Goal: Information Seeking & Learning: Learn about a topic

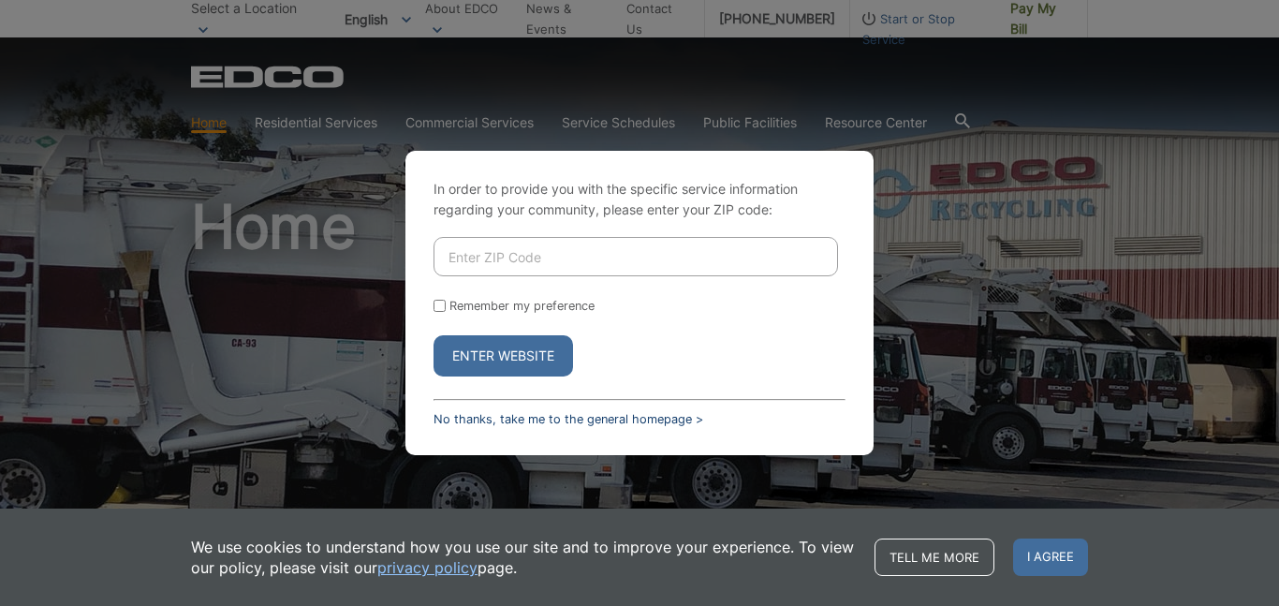
click at [543, 421] on link "No thanks, take me to the general homepage >" at bounding box center [569, 419] width 270 height 14
click at [546, 412] on link "No thanks, take me to the general homepage >" at bounding box center [569, 419] width 270 height 14
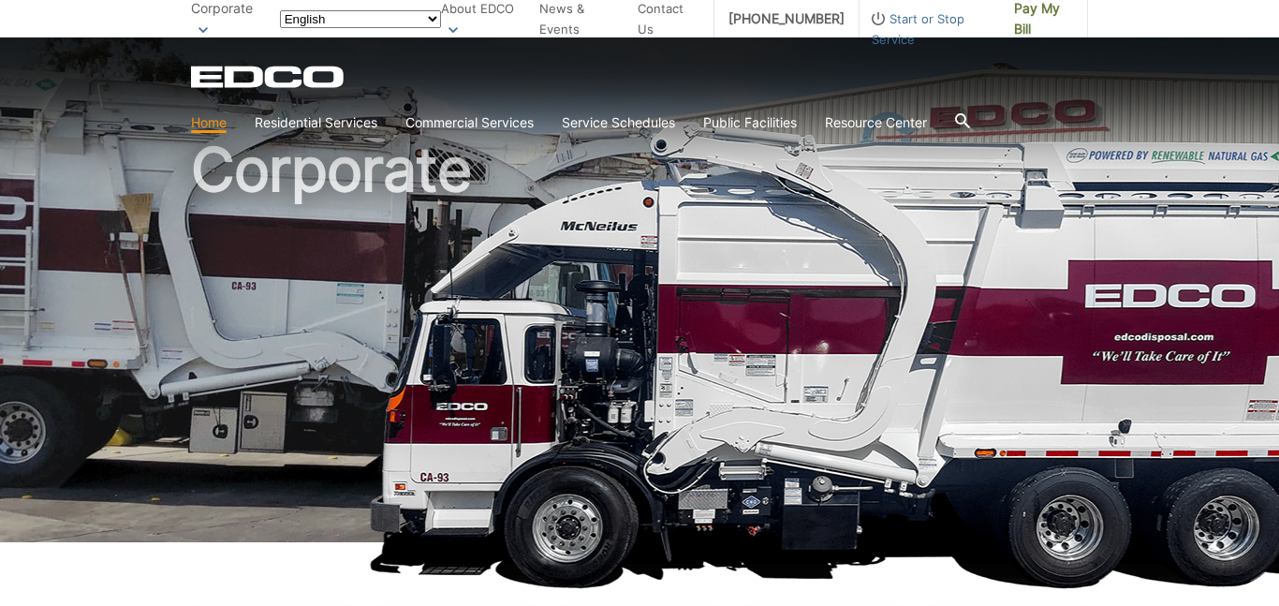
scroll to position [52, 0]
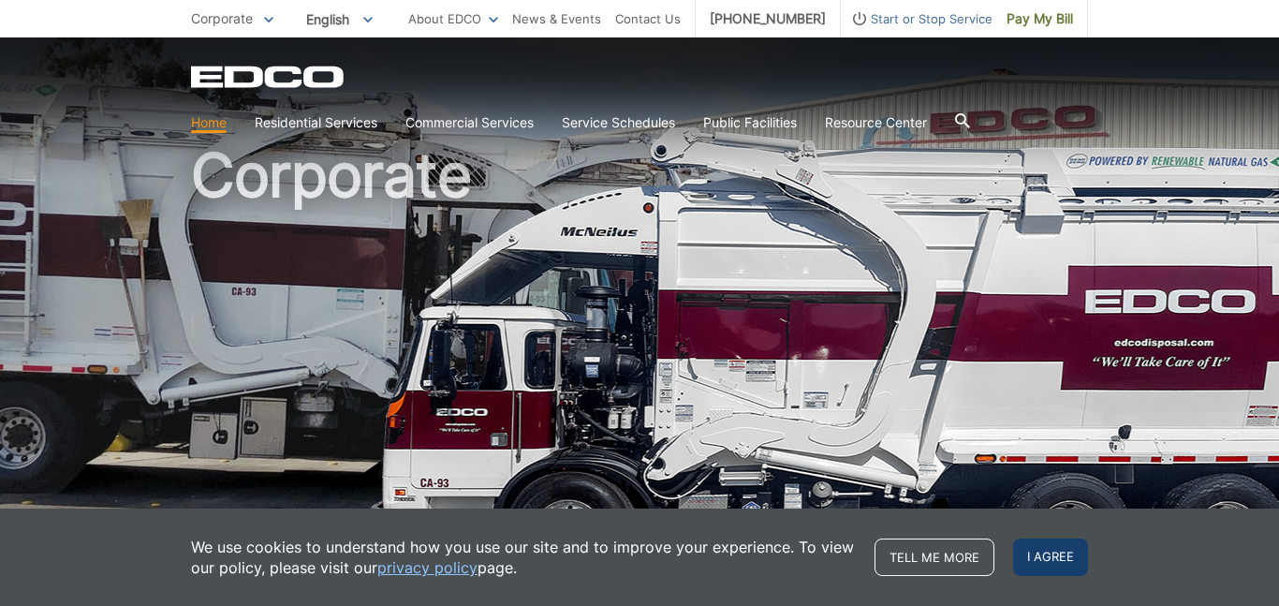
click at [1050, 560] on span "I agree" at bounding box center [1050, 557] width 75 height 37
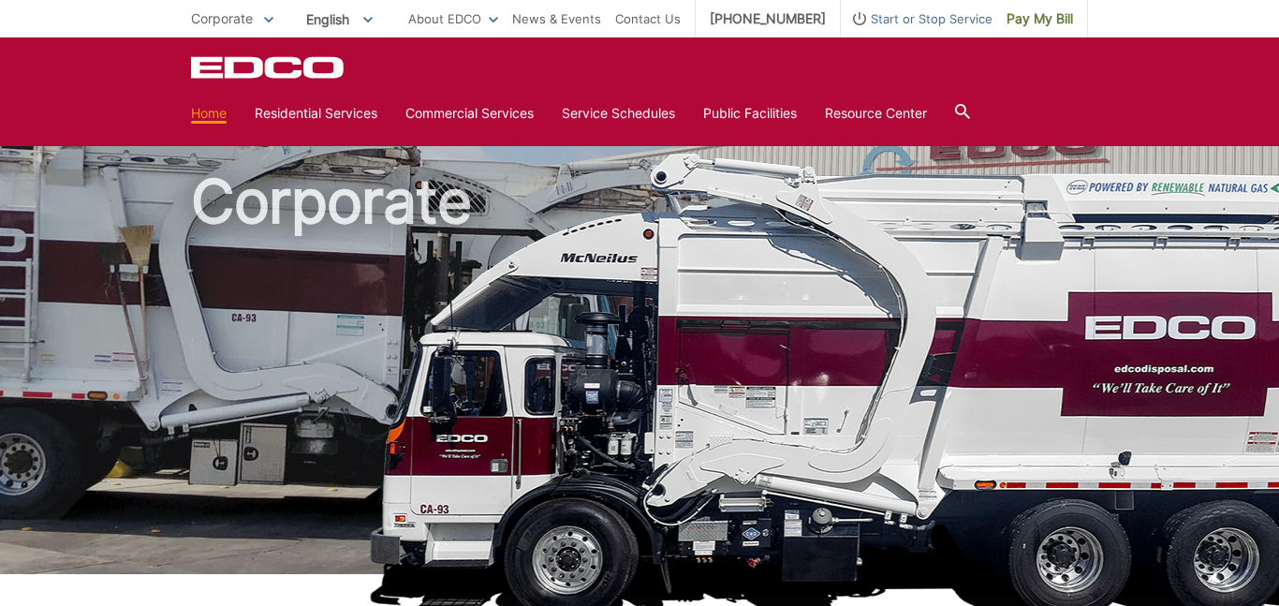
scroll to position [0, 0]
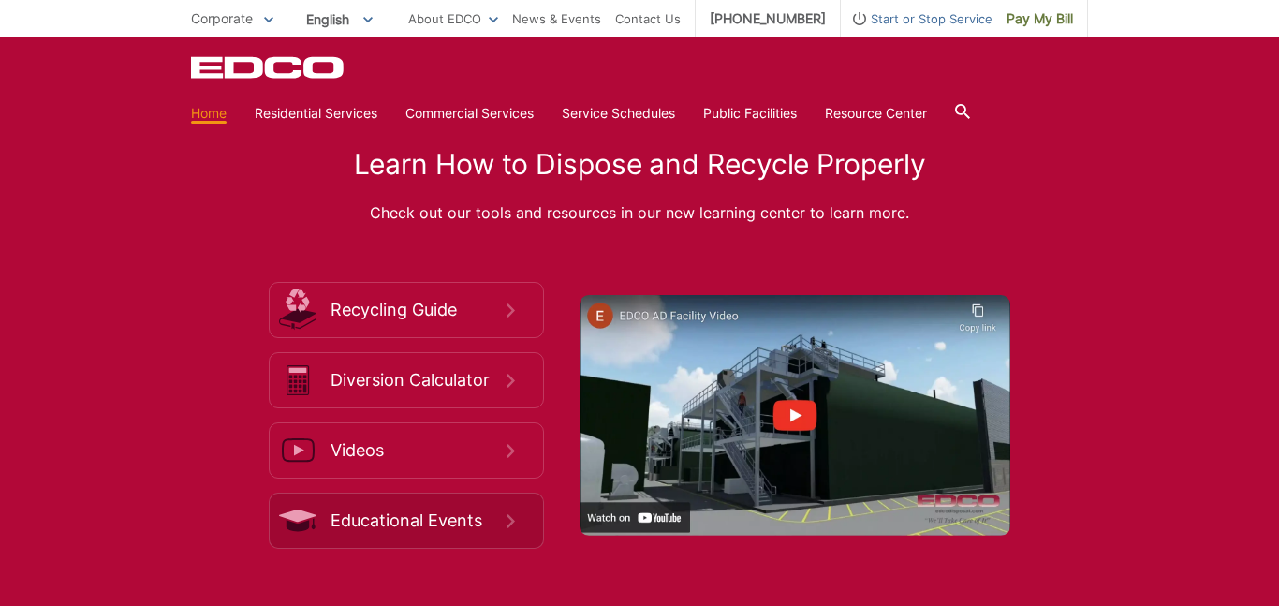
scroll to position [2641, 0]
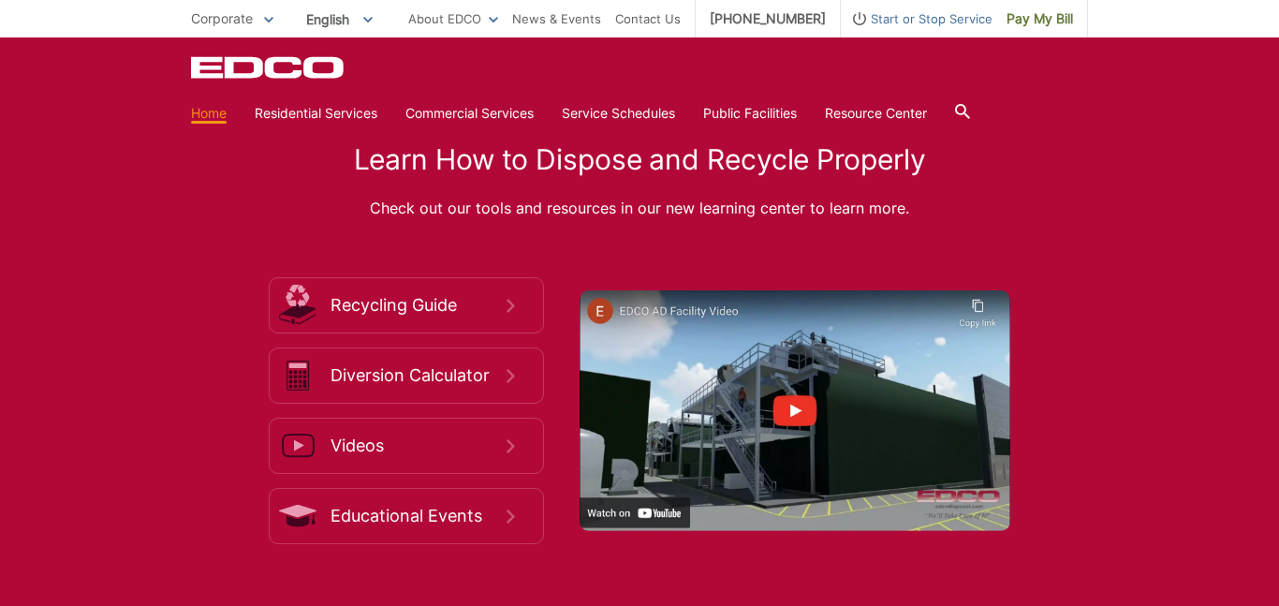
click at [764, 384] on img at bounding box center [795, 410] width 431 height 241
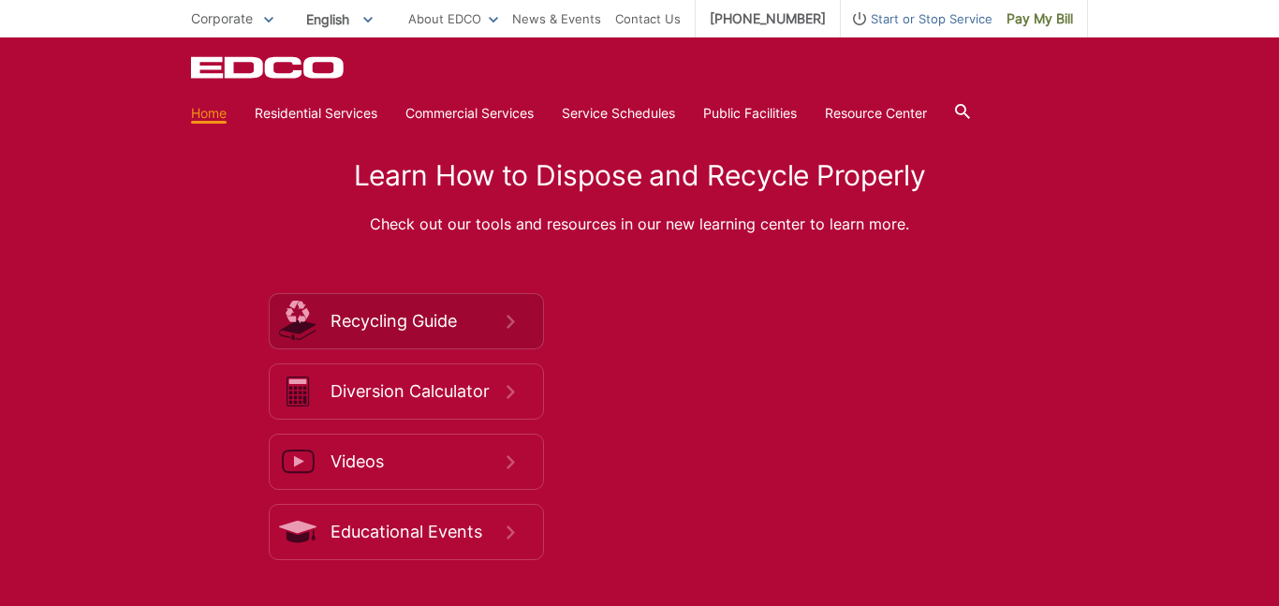
scroll to position [2621, 0]
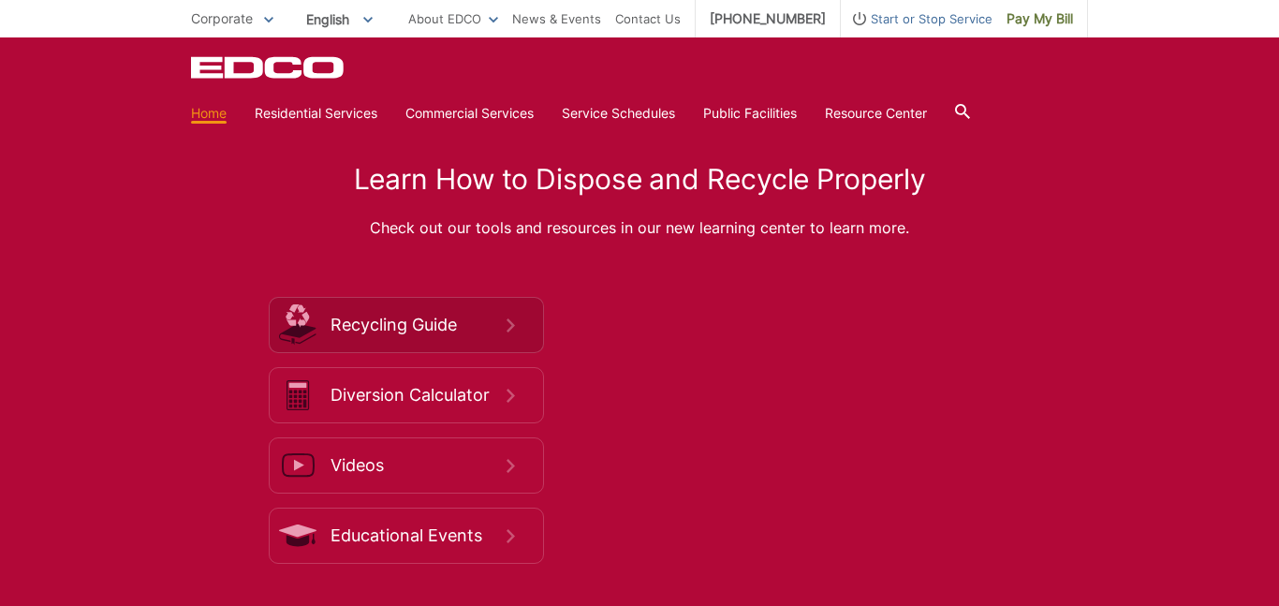
click at [358, 332] on span "Recycling Guide" at bounding box center [419, 325] width 176 height 21
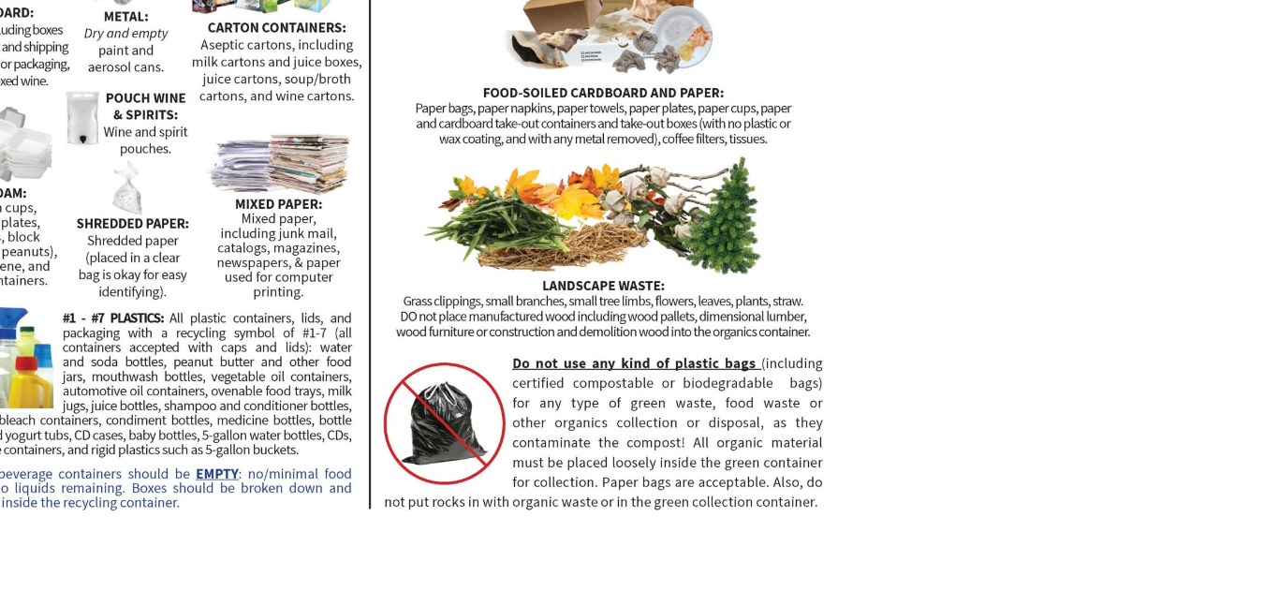
scroll to position [470, 0]
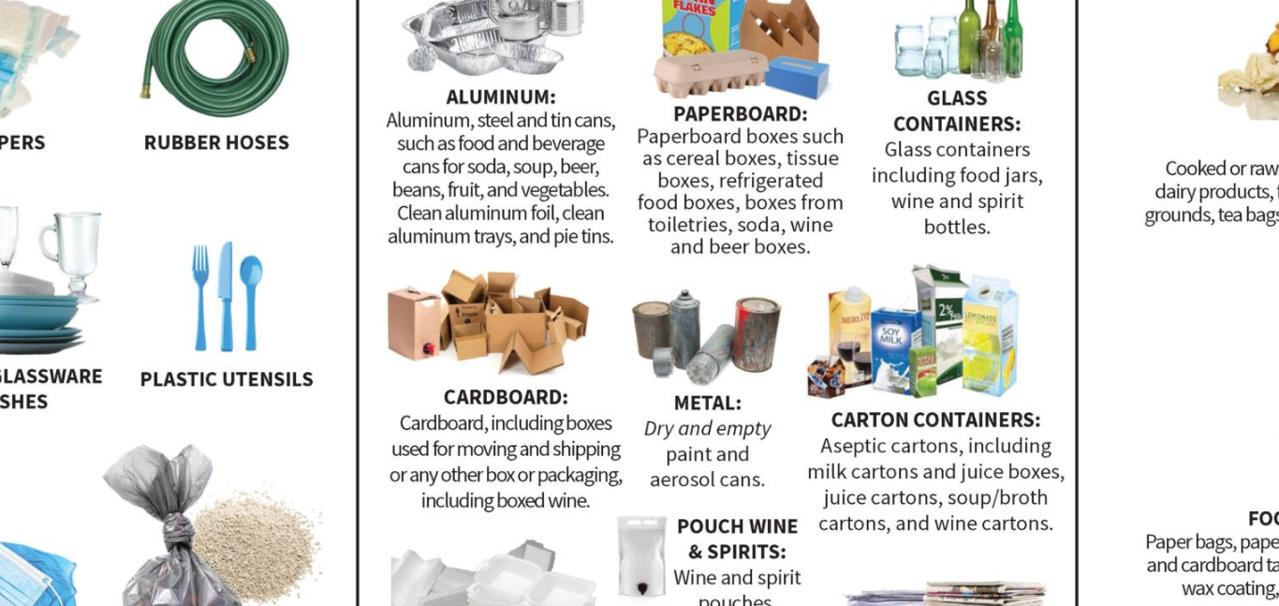
click at [476, 377] on img at bounding box center [460, 375] width 539 height 416
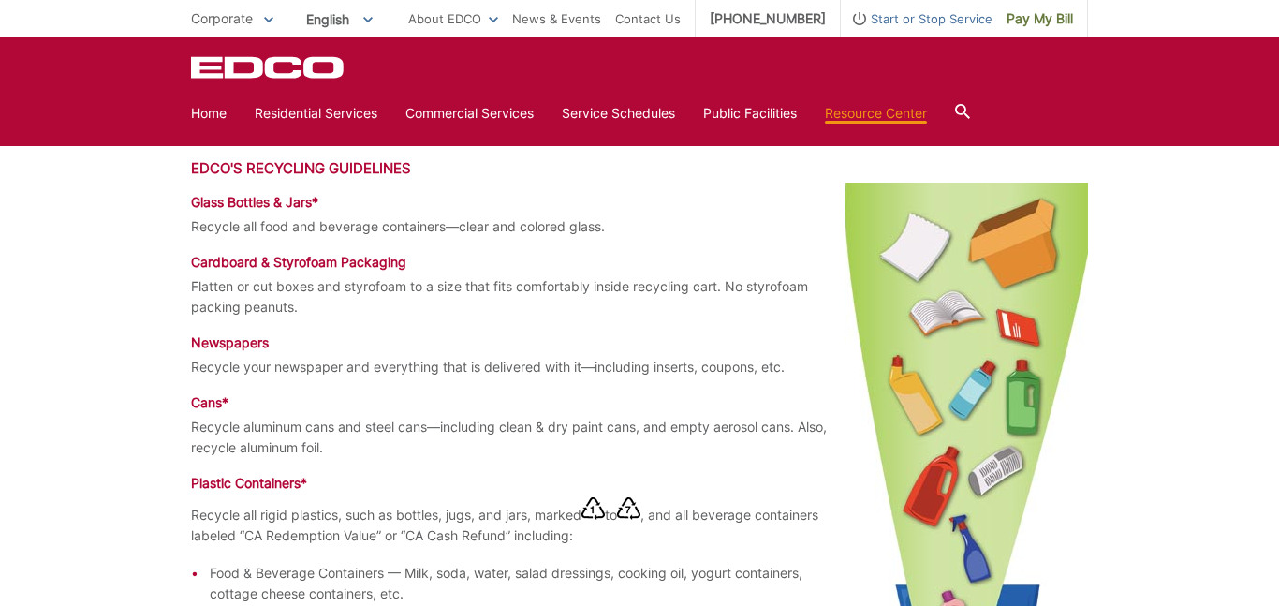
scroll to position [966, 0]
